Goal: Task Accomplishment & Management: Manage account settings

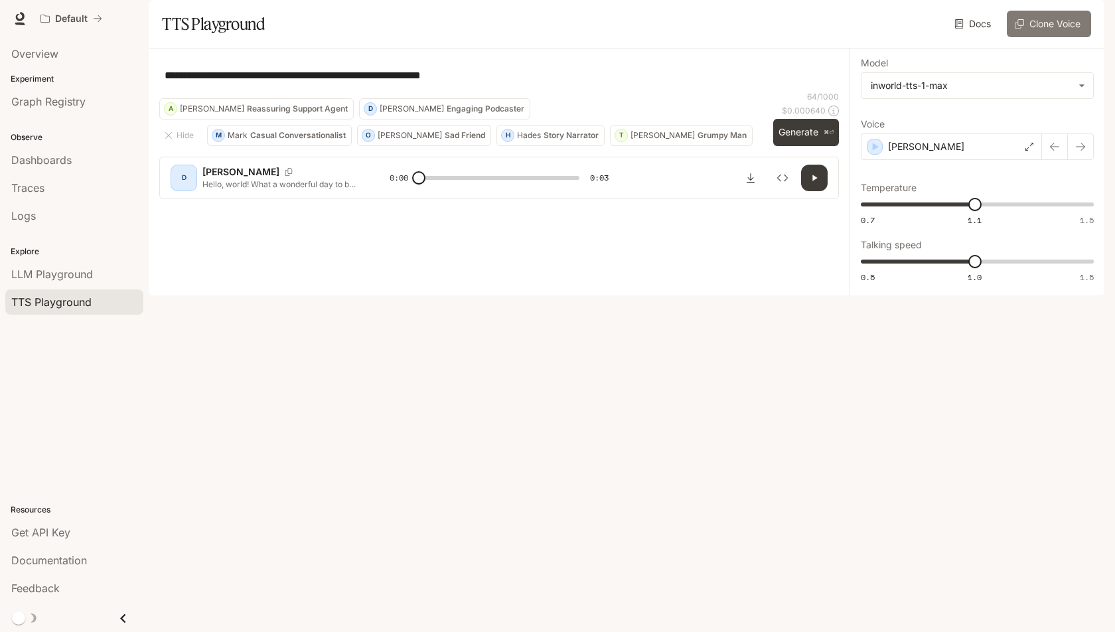
click at [1053, 37] on button "Clone Voice" at bounding box center [1049, 24] width 84 height 27
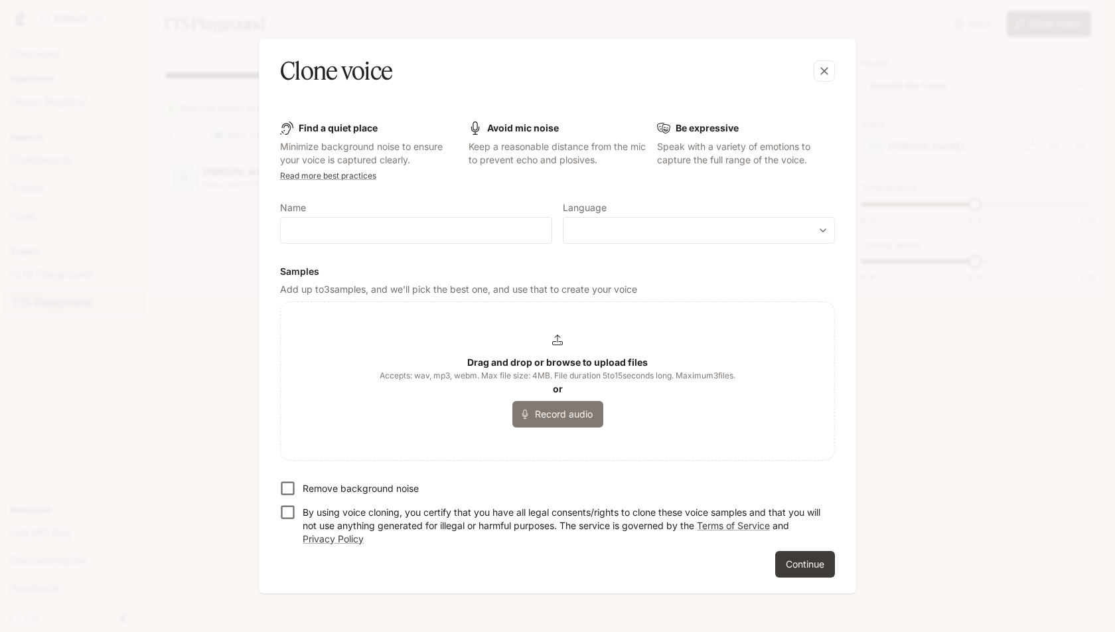
click at [563, 417] on button "Record audio" at bounding box center [557, 414] width 91 height 27
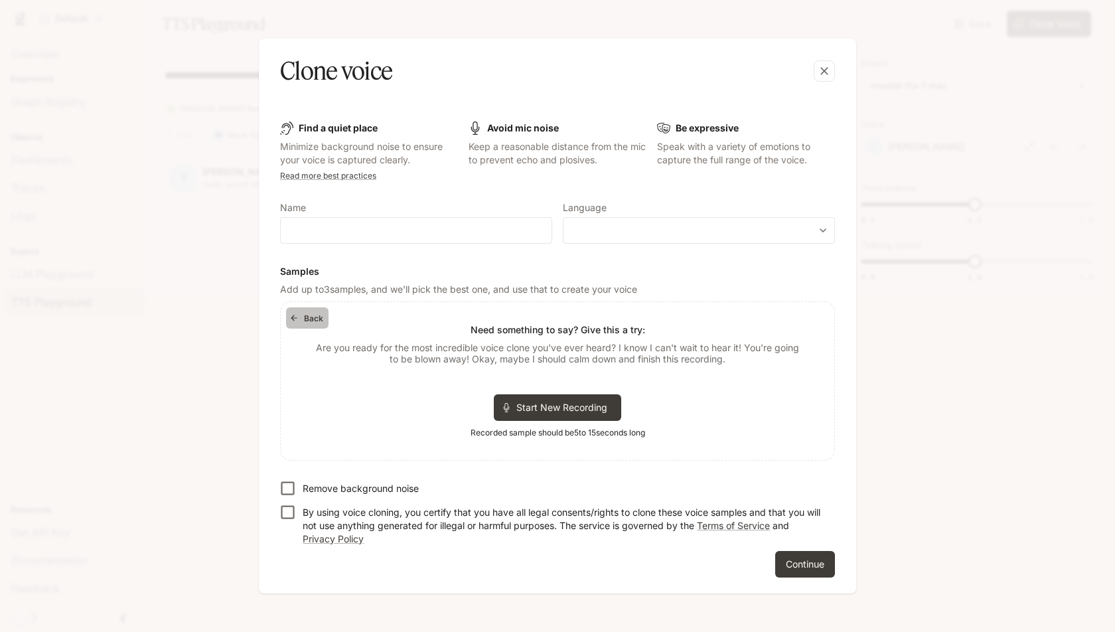
click at [305, 318] on button "Back" at bounding box center [307, 317] width 42 height 21
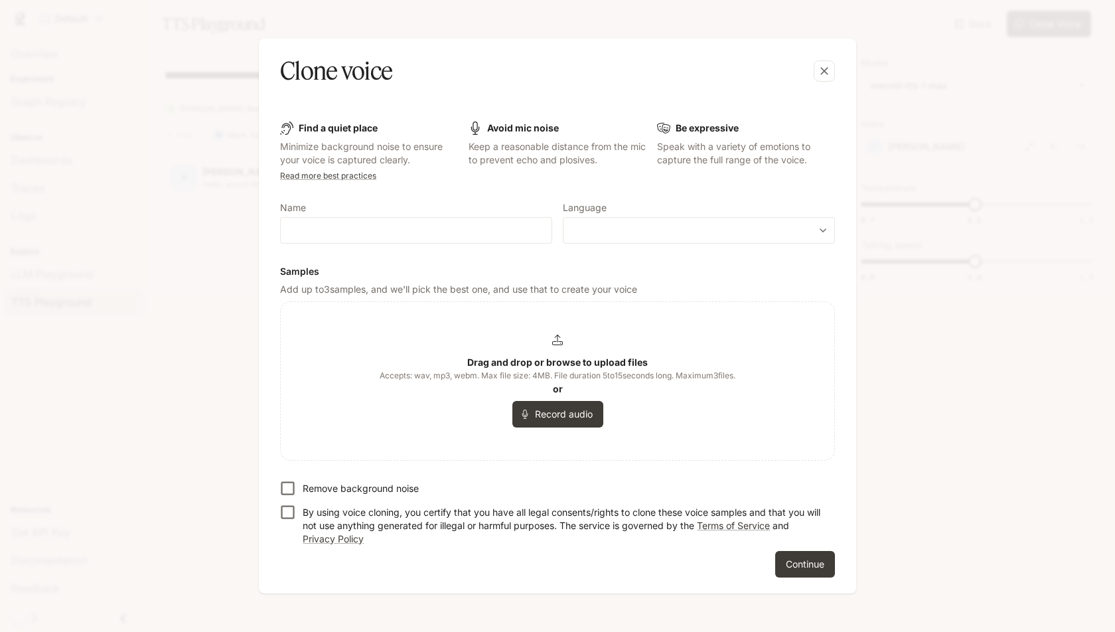
click at [566, 366] on b "Drag and drop or browse to upload files" at bounding box center [557, 361] width 180 height 11
click at [648, 238] on div "​ ​" at bounding box center [699, 230] width 272 height 27
click at [668, 201] on form "Find a quiet place Minimize background noise to ensure your voice is captured c…" at bounding box center [557, 349] width 555 height 456
click at [824, 64] on div "button" at bounding box center [823, 70] width 21 height 21
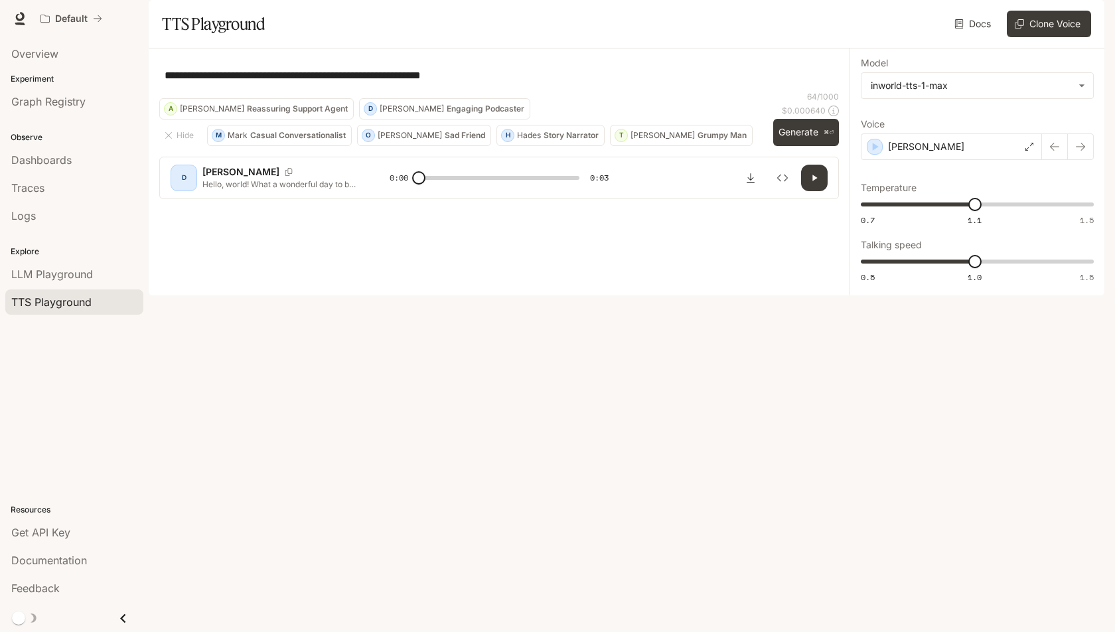
click at [55, 304] on span "TTS Playground" at bounding box center [51, 302] width 80 height 16
click at [1086, 16] on icon "button" at bounding box center [1085, 18] width 7 height 7
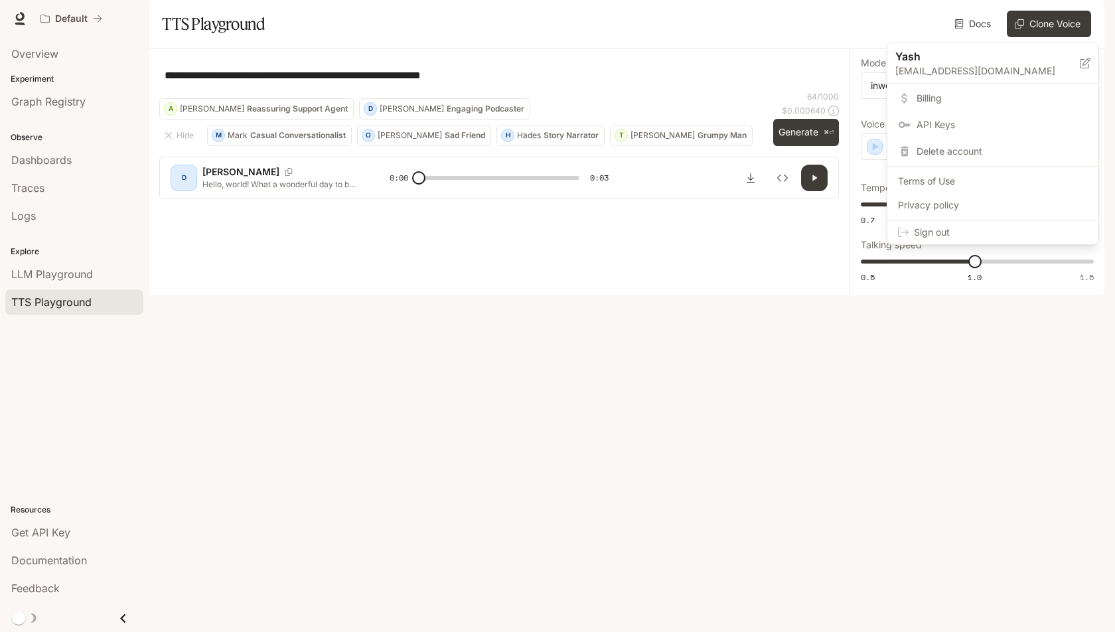
click at [961, 104] on span "Billing" at bounding box center [1001, 98] width 171 height 13
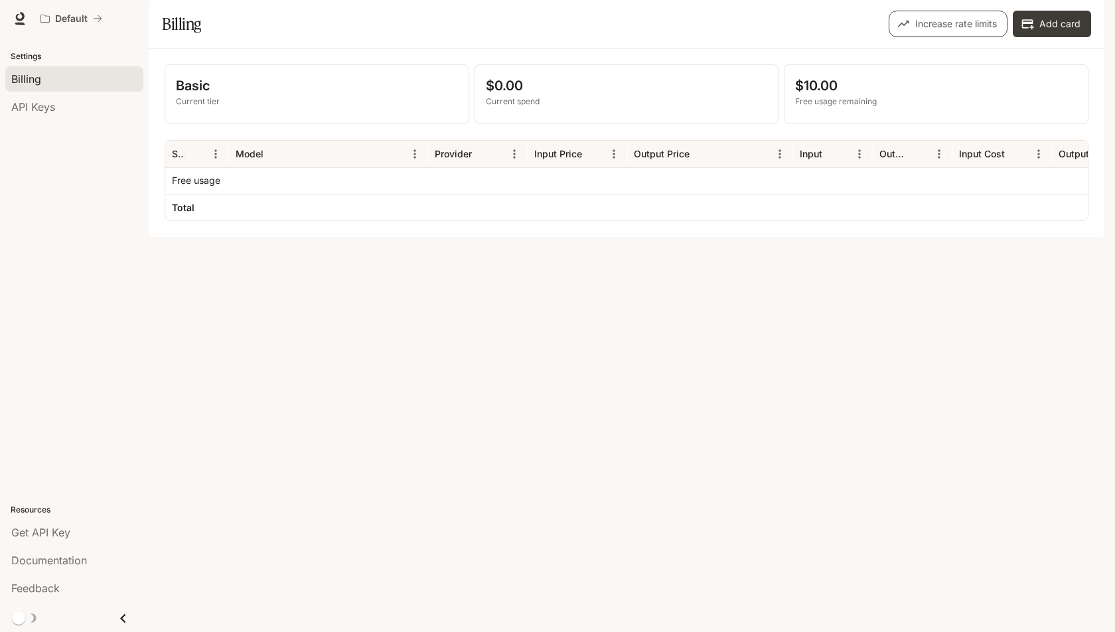
click at [963, 37] on button "Increase rate limits" at bounding box center [947, 24] width 119 height 27
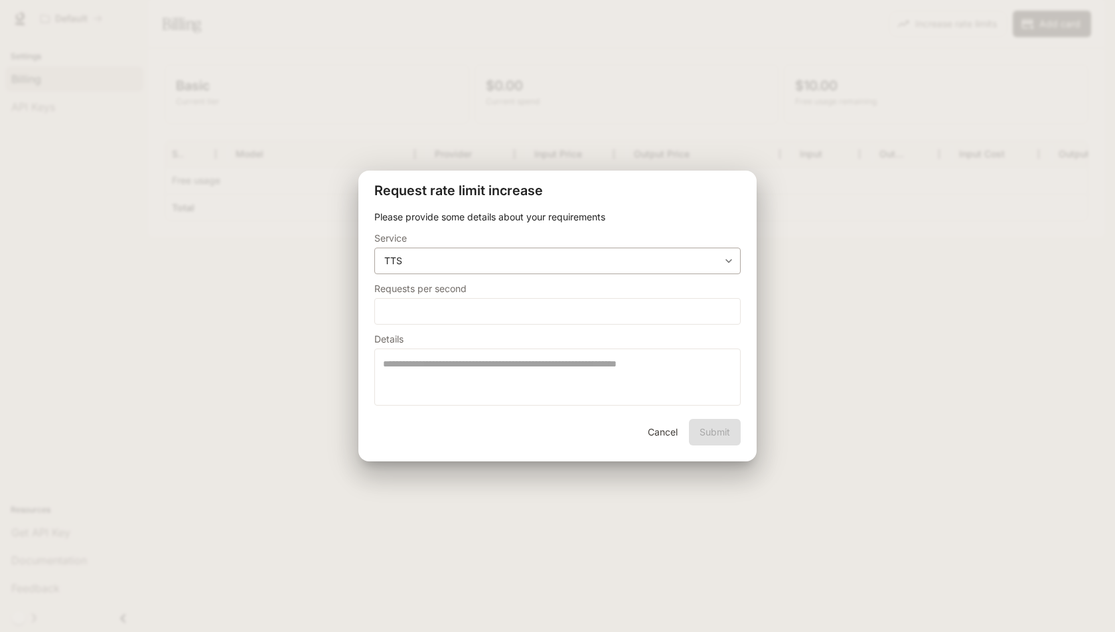
click at [537, 260] on body "**********" at bounding box center [557, 316] width 1115 height 632
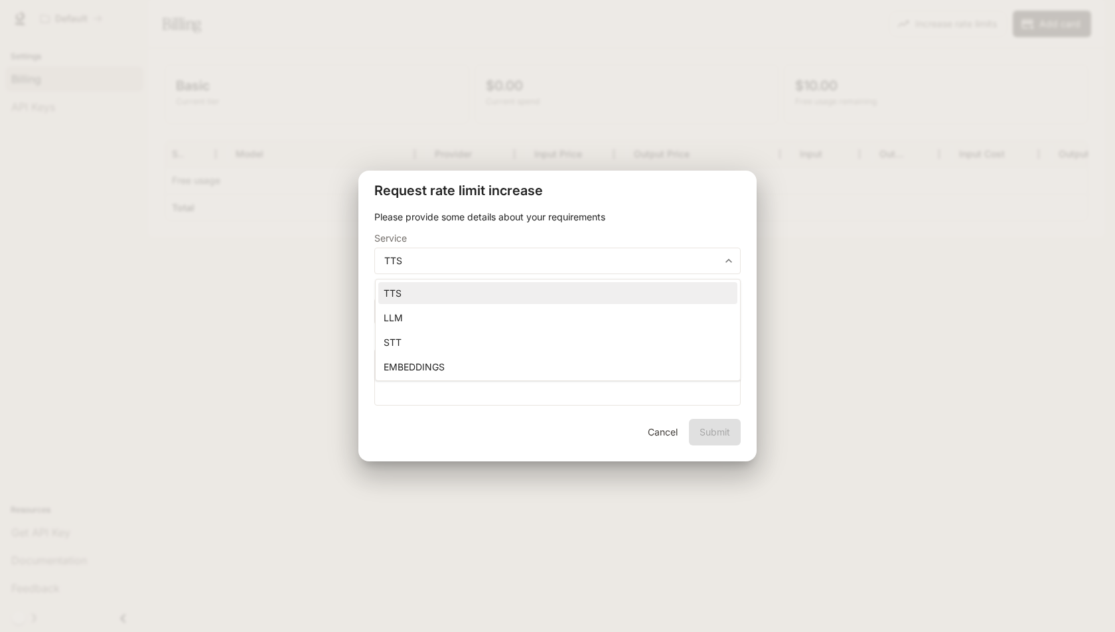
click at [471, 342] on li "STT" at bounding box center [557, 342] width 359 height 22
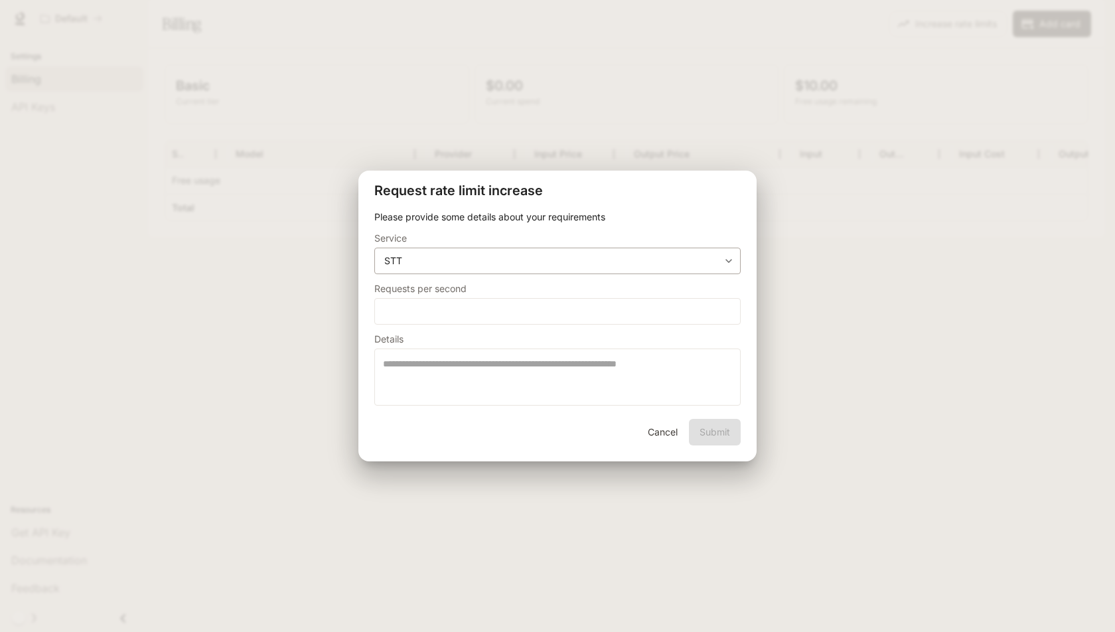
click at [481, 247] on div "**********" at bounding box center [557, 260] width 366 height 27
click at [456, 267] on body "**********" at bounding box center [557, 316] width 1115 height 632
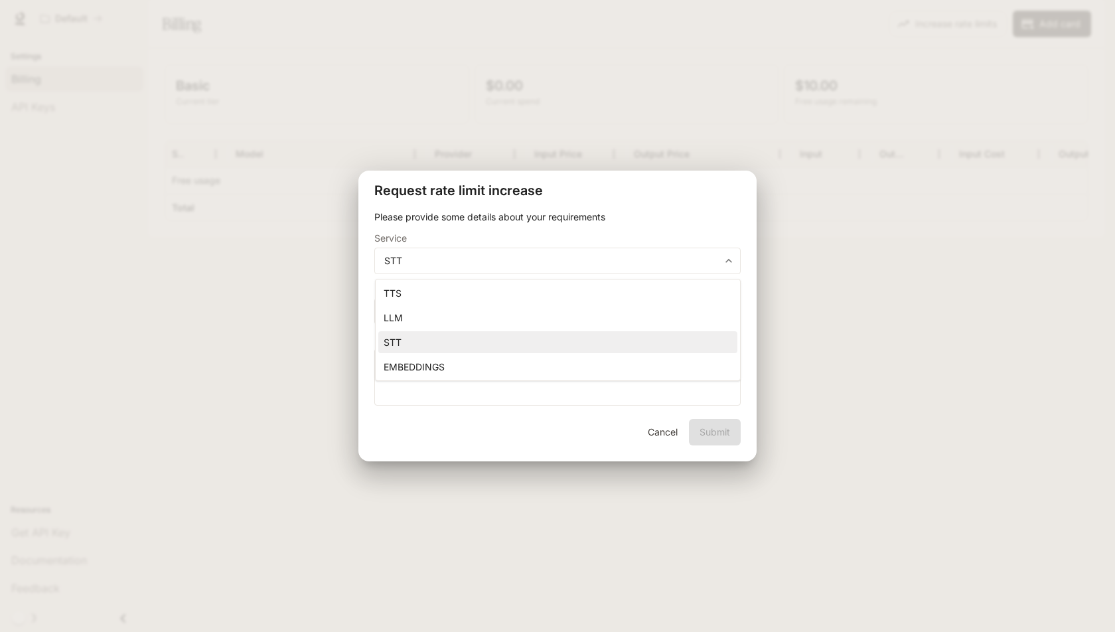
click at [438, 291] on li "TTS" at bounding box center [557, 293] width 359 height 22
type input "**********"
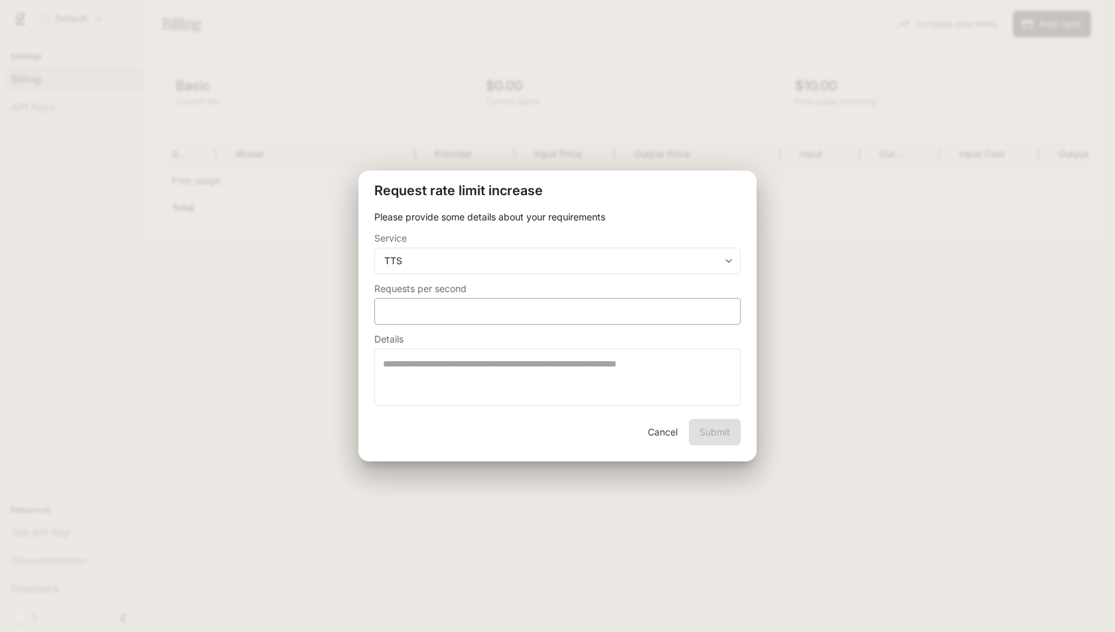
click at [425, 320] on div "* ​" at bounding box center [557, 311] width 366 height 27
type input "***"
click at [457, 442] on div "Cancel Submit" at bounding box center [557, 440] width 398 height 42
click at [650, 437] on button "Cancel" at bounding box center [662, 432] width 42 height 27
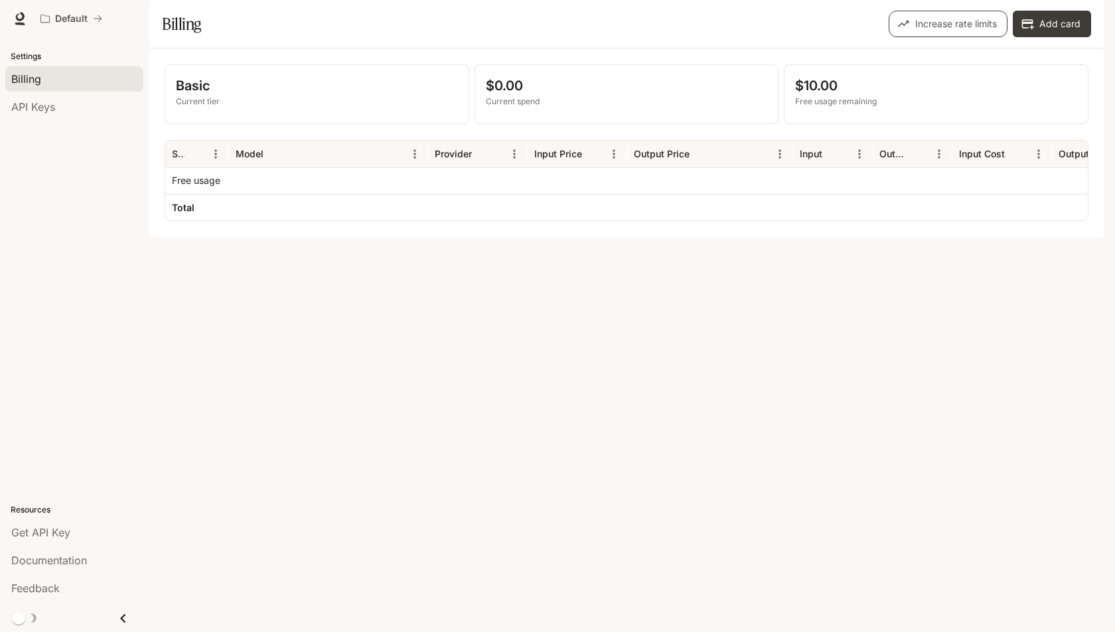
click at [951, 37] on button "Increase rate limits" at bounding box center [947, 24] width 119 height 27
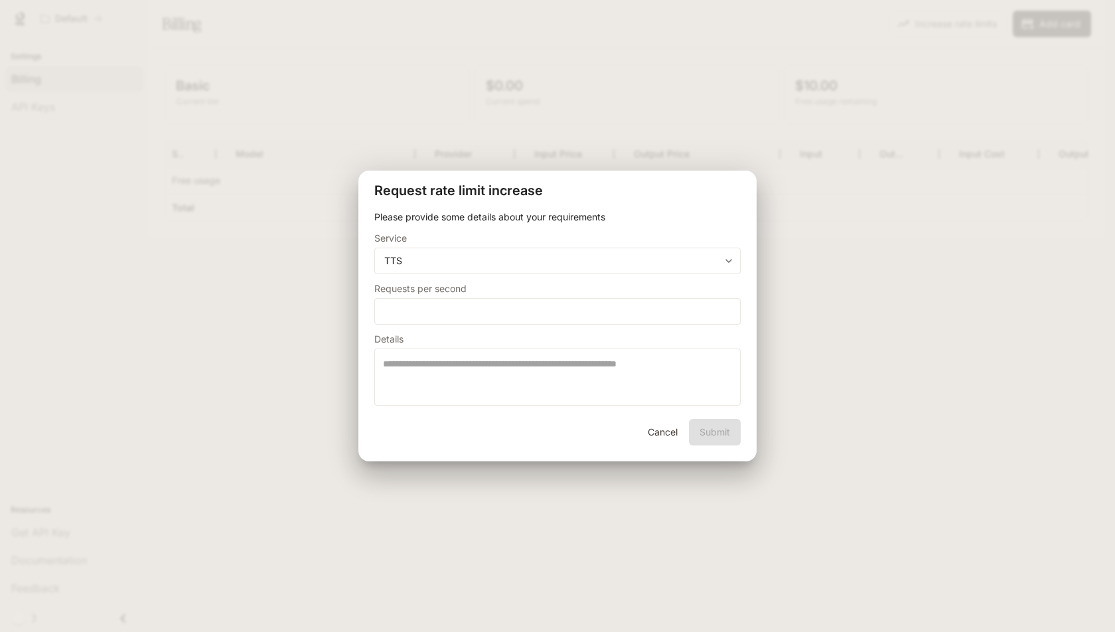
click at [654, 438] on button "Cancel" at bounding box center [662, 432] width 42 height 27
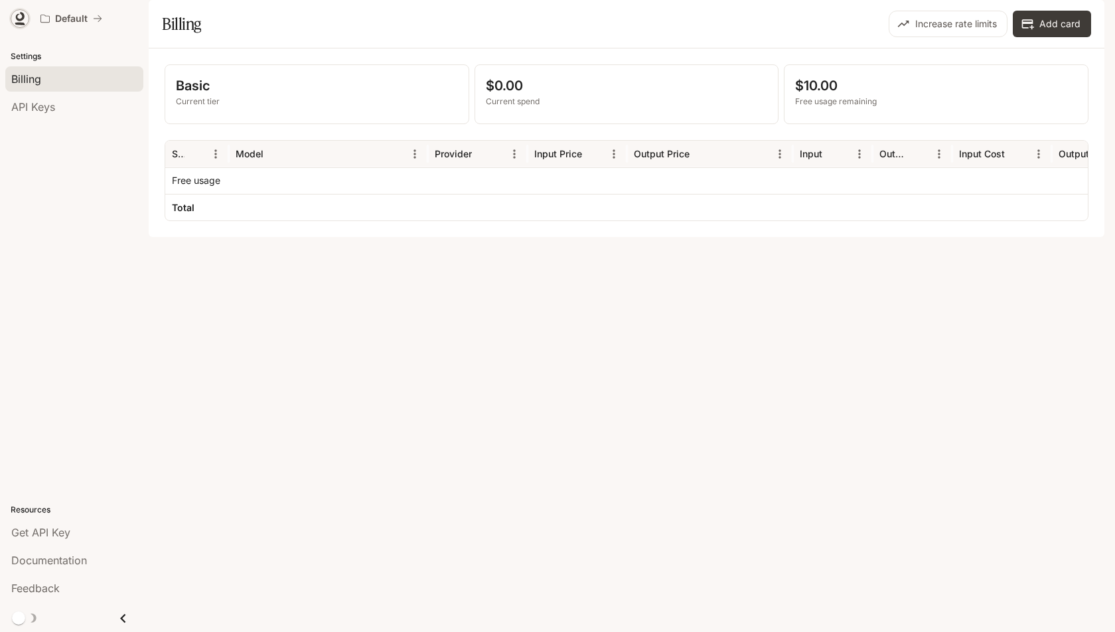
click at [14, 17] on icon at bounding box center [19, 18] width 13 height 13
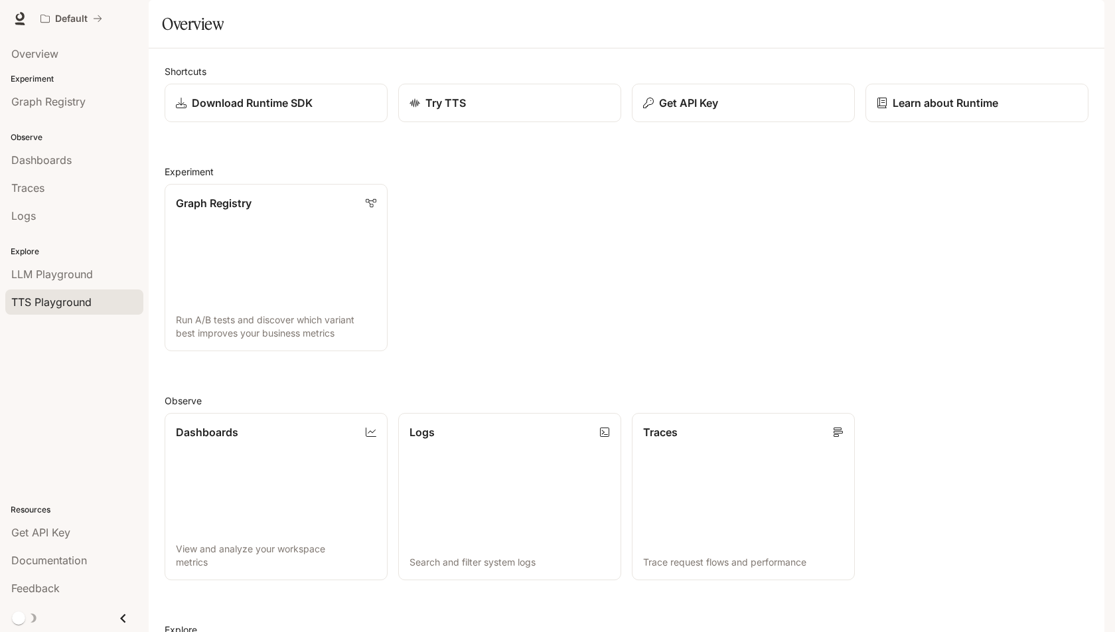
click at [51, 298] on span "TTS Playground" at bounding box center [51, 302] width 80 height 16
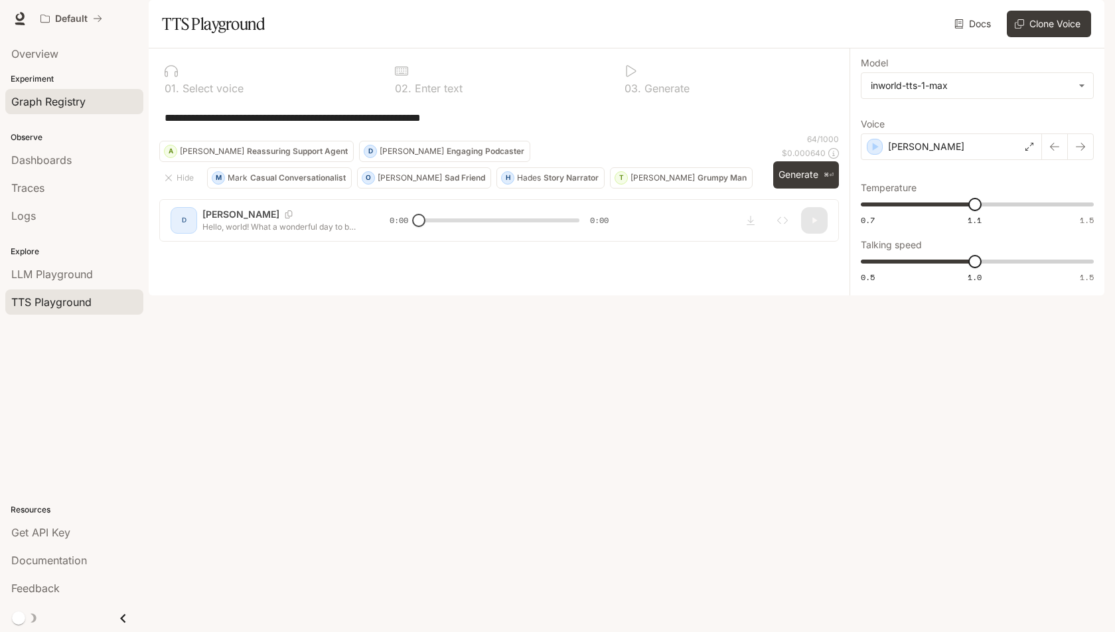
click at [49, 107] on span "Graph Registry" at bounding box center [48, 102] width 74 height 16
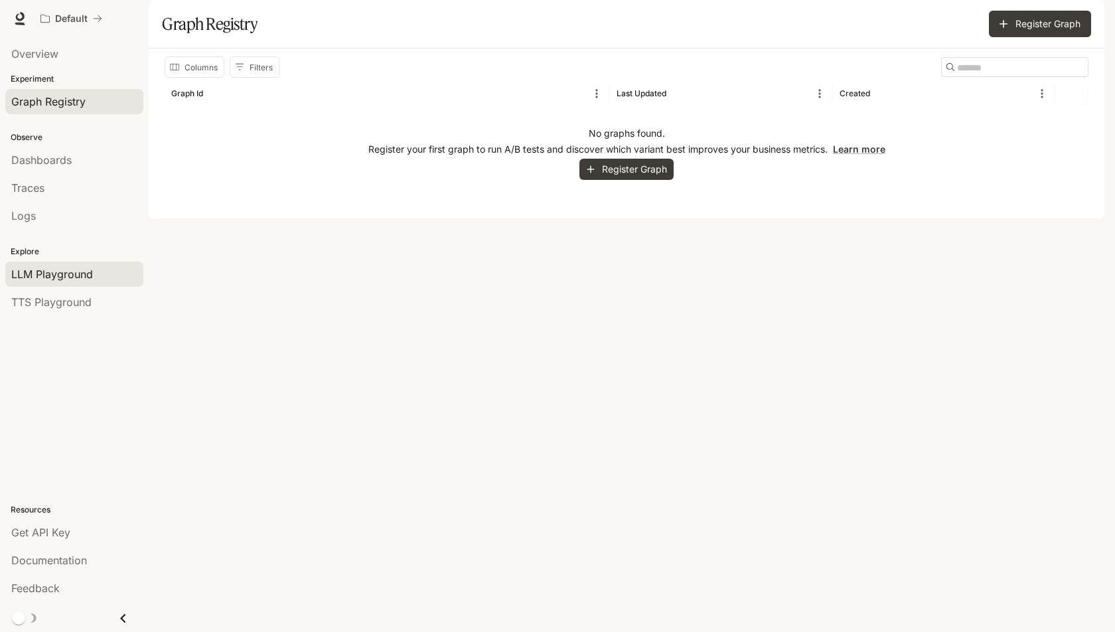
click at [53, 261] on link "LLM Playground" at bounding box center [74, 273] width 138 height 25
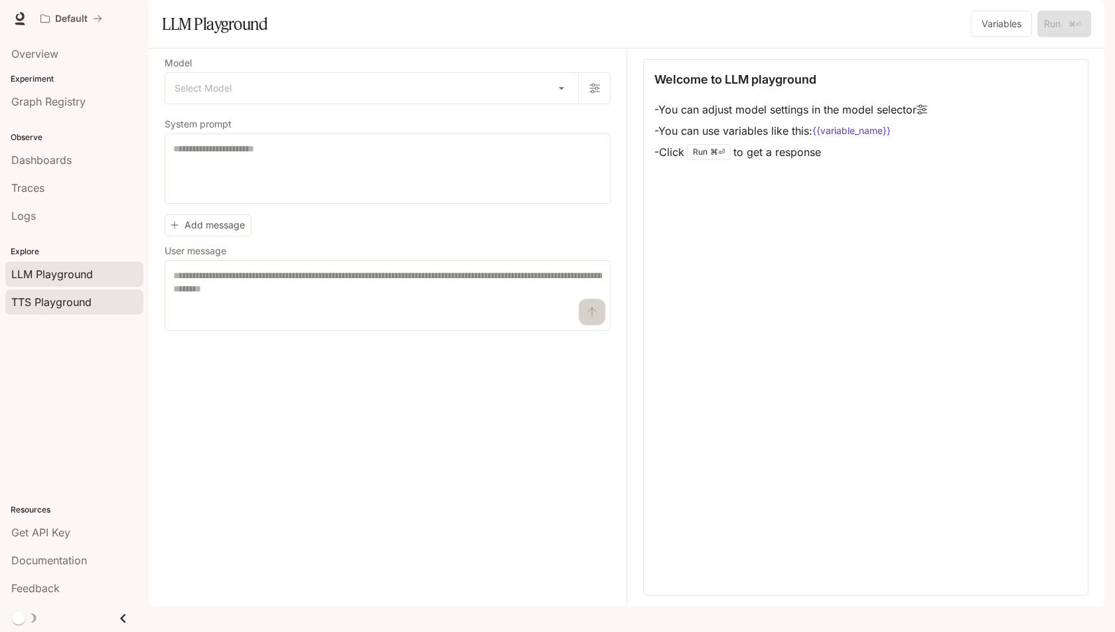
click at [50, 307] on link "TTS Playground" at bounding box center [74, 301] width 138 height 25
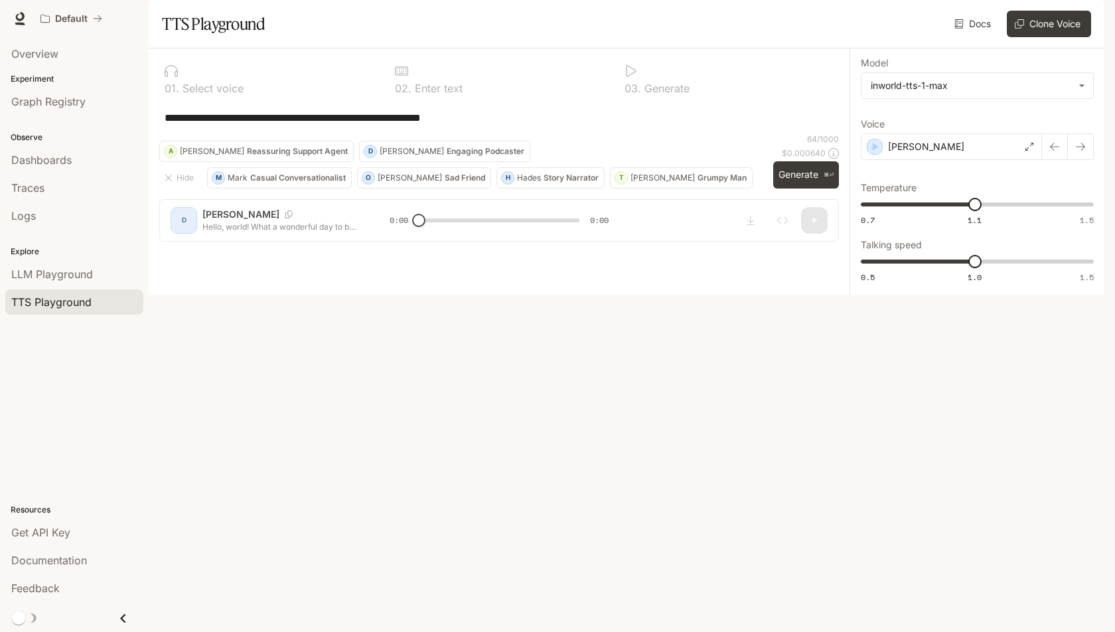
click at [1085, 21] on icon "button" at bounding box center [1085, 18] width 7 height 7
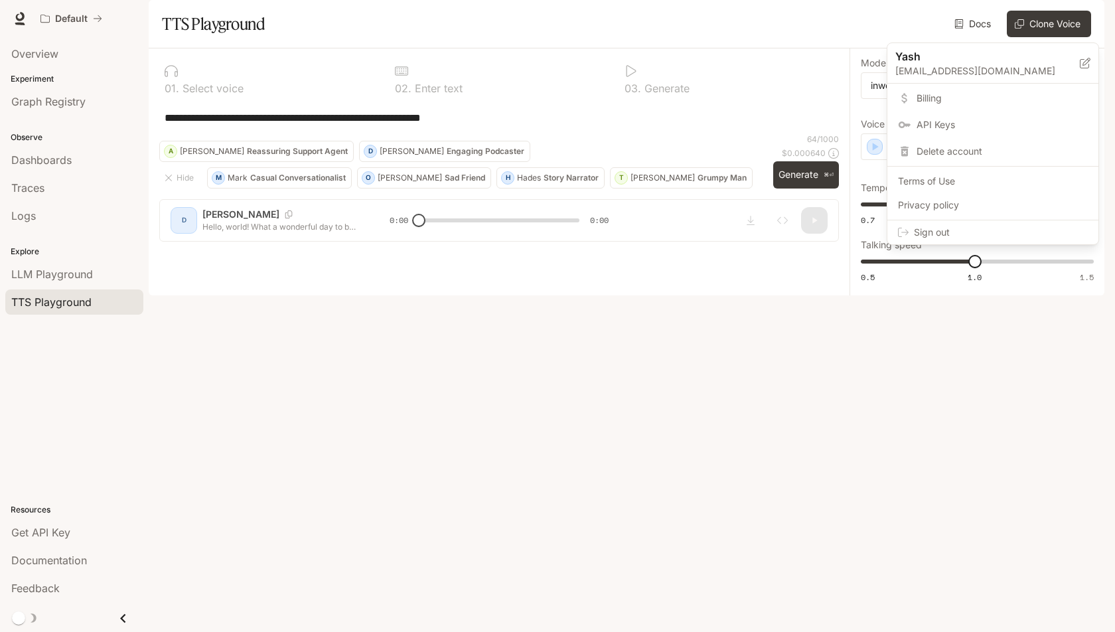
click at [947, 96] on span "Billing" at bounding box center [1001, 98] width 171 height 13
